Goal: Navigation & Orientation: Find specific page/section

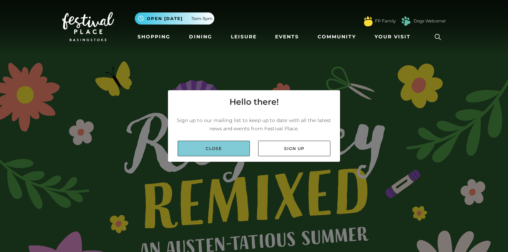
click at [217, 148] on link "Close" at bounding box center [214, 149] width 72 height 16
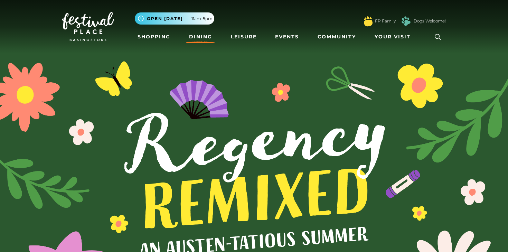
click at [203, 34] on link "Dining" at bounding box center [200, 36] width 29 height 13
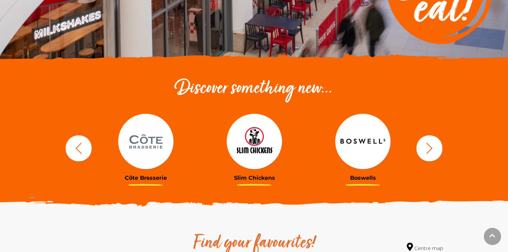
scroll to position [179, 0]
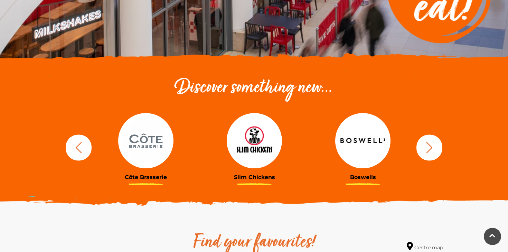
click at [426, 151] on icon "button" at bounding box center [429, 147] width 13 height 13
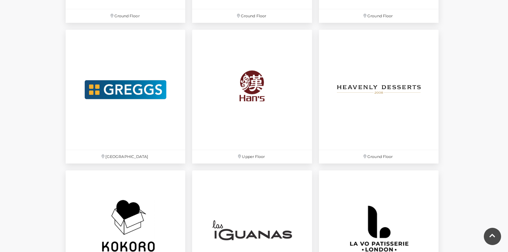
scroll to position [1218, 0]
